Goal: Information Seeking & Learning: Learn about a topic

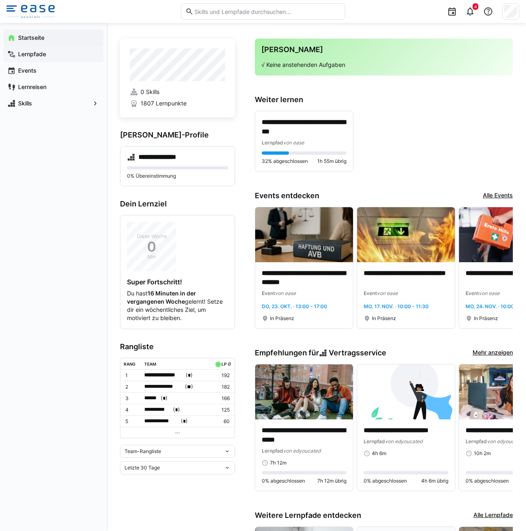
click at [34, 58] on span "Lernpfade" at bounding box center [58, 54] width 83 height 8
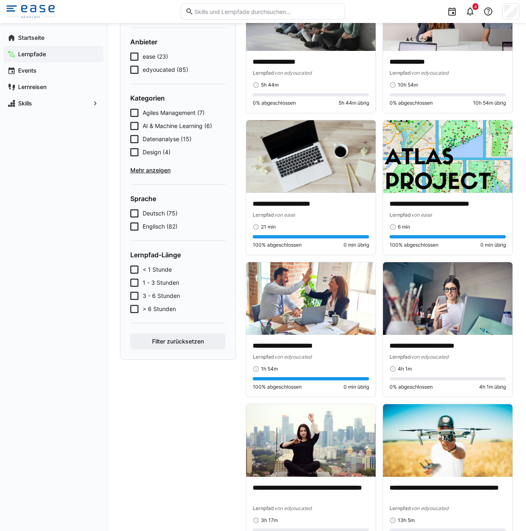
scroll to position [99, 0]
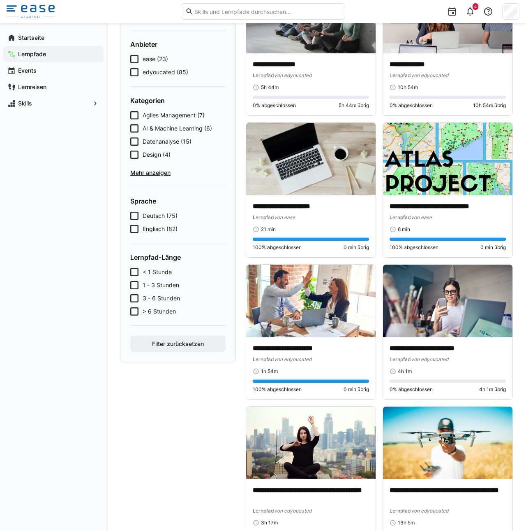
click at [136, 60] on icon at bounding box center [134, 59] width 8 height 8
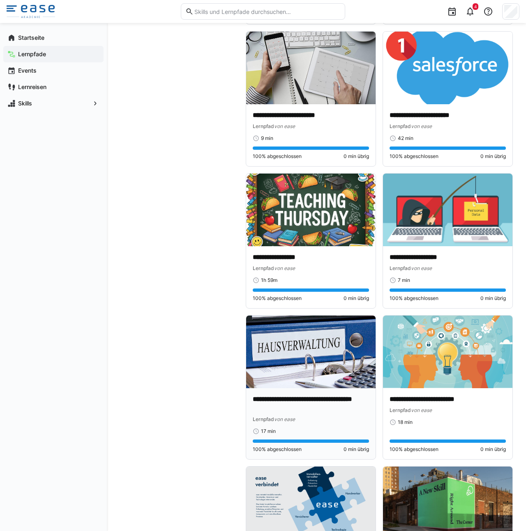
scroll to position [932, 0]
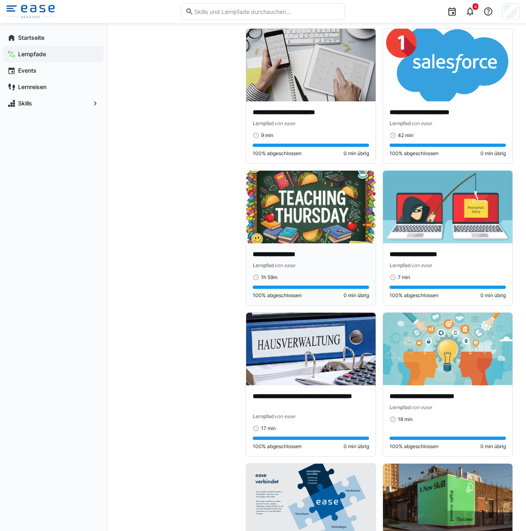
click at [305, 254] on p "**********" at bounding box center [311, 254] width 116 height 9
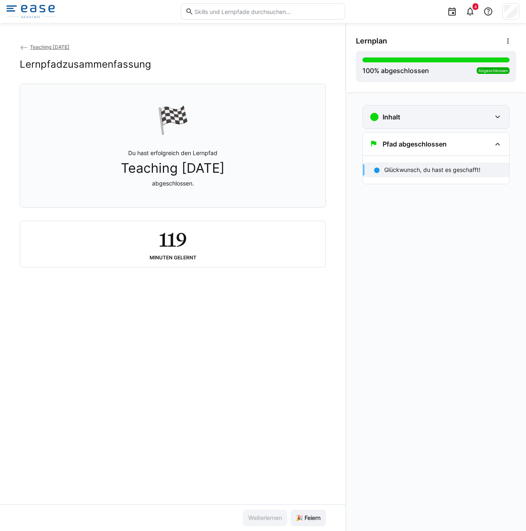
drag, startPoint x: 439, startPoint y: 132, endPoint x: 435, endPoint y: 127, distance: 6.3
click at [438, 132] on div "Pfad abgeschlossen Glückwunsch, du hast es geschafft!" at bounding box center [435, 158] width 147 height 52
click at [435, 127] on div "Inhalt" at bounding box center [436, 117] width 146 height 23
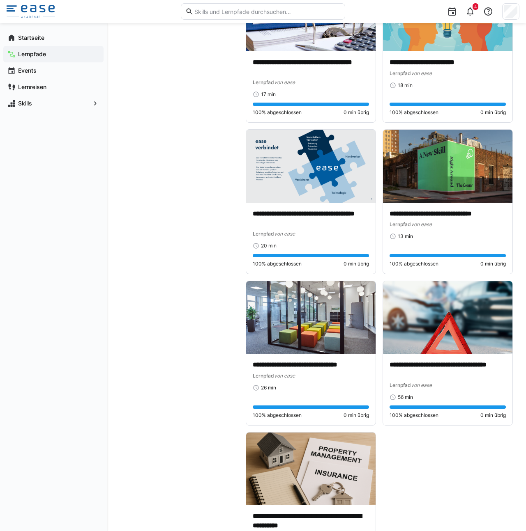
scroll to position [1326, 0]
